Goal: Entertainment & Leisure: Consume media (video, audio)

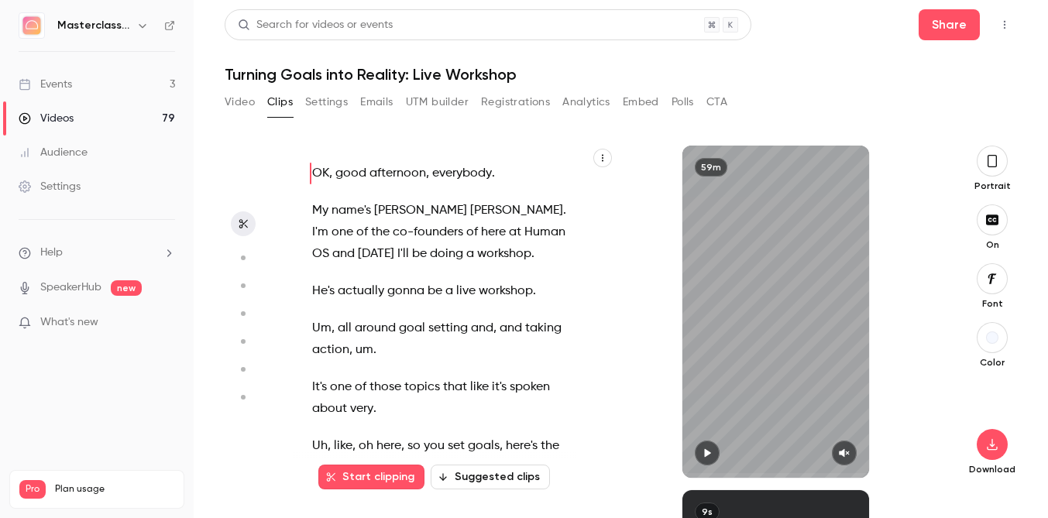
click at [53, 118] on div "Videos" at bounding box center [46, 118] width 55 height 15
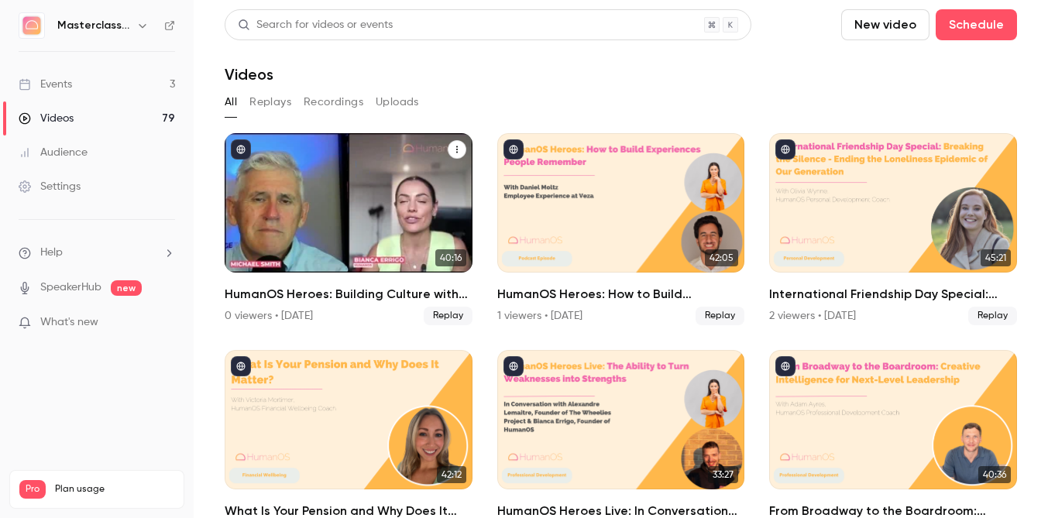
click at [325, 232] on div "HumanOS Heroes: Building Culture with Intention" at bounding box center [349, 202] width 248 height 139
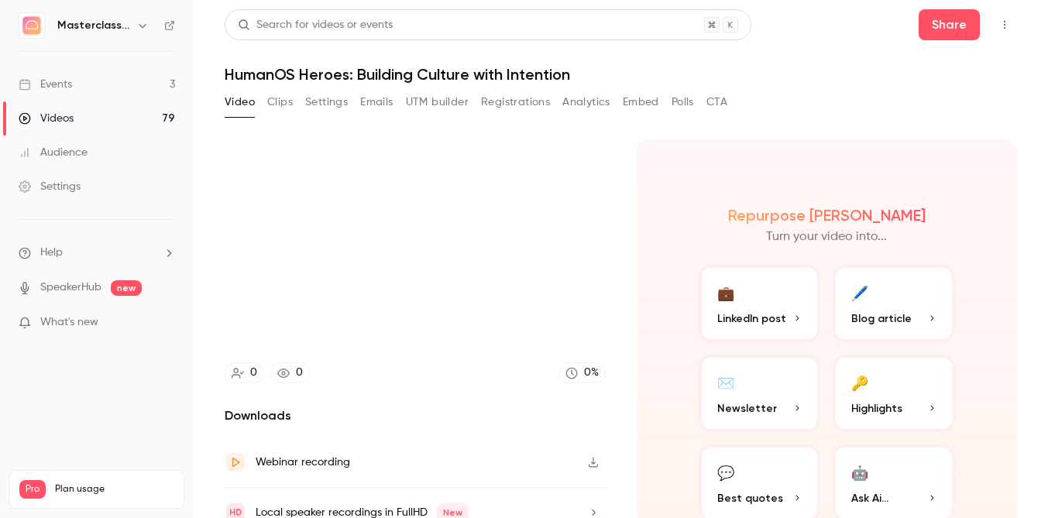
scroll to position [12, 0]
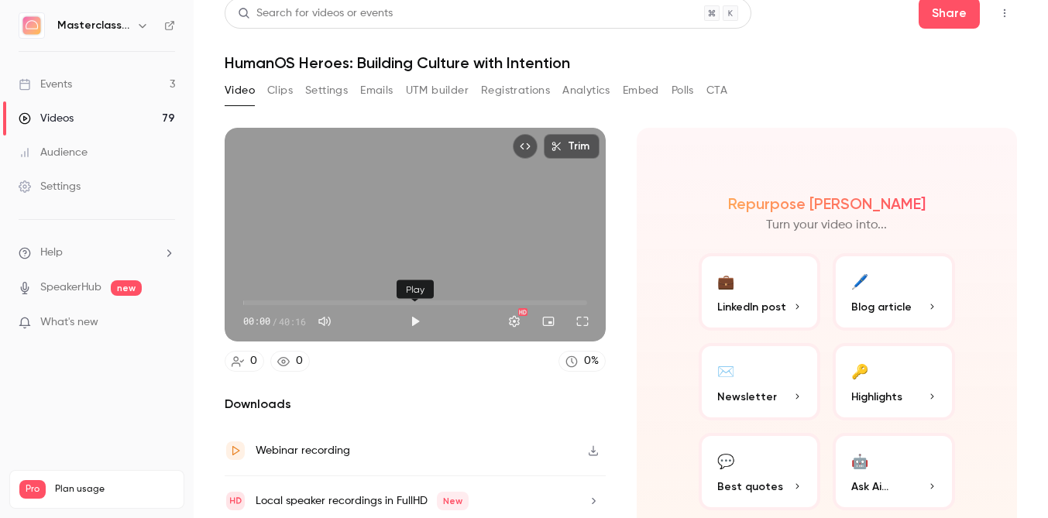
click at [411, 325] on button "Play" at bounding box center [415, 321] width 31 height 31
click at [254, 308] on span "00:13" at bounding box center [415, 303] width 344 height 25
click at [275, 247] on div "Trim 01:26 01:26 / 40:16 HD" at bounding box center [415, 235] width 381 height 214
type input "****"
click at [89, 105] on link "Videos 79" at bounding box center [97, 118] width 194 height 34
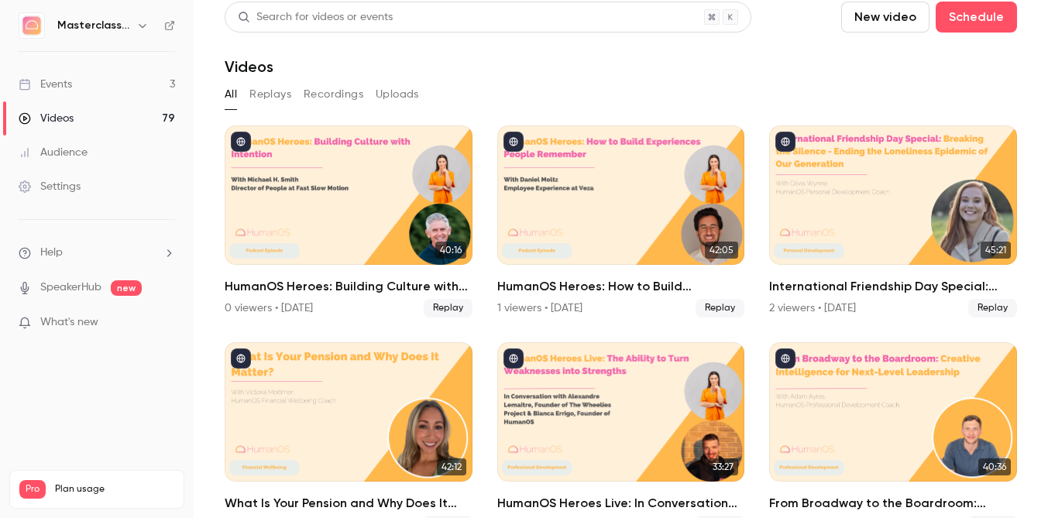
scroll to position [9, 0]
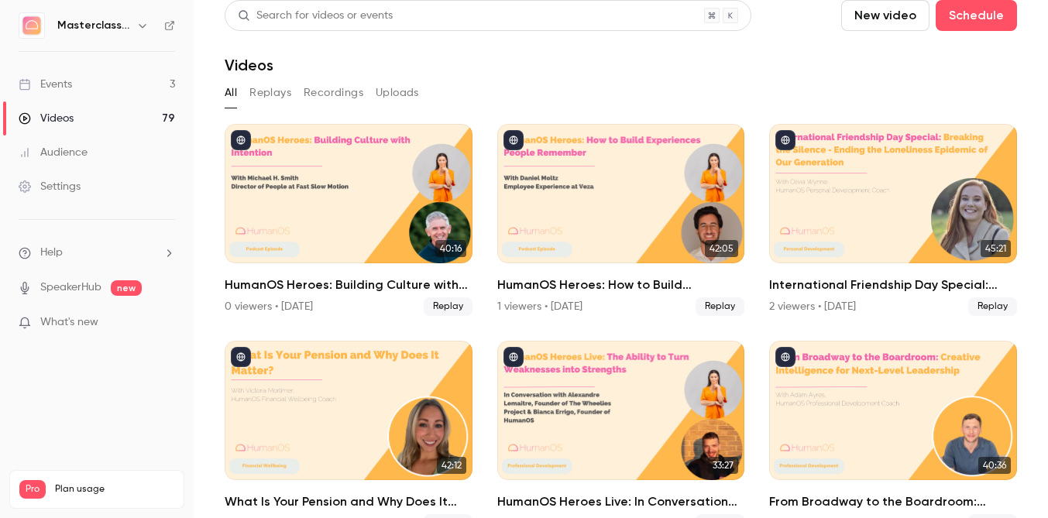
click at [41, 112] on div "Videos" at bounding box center [46, 118] width 55 height 15
